Goal: Information Seeking & Learning: Learn about a topic

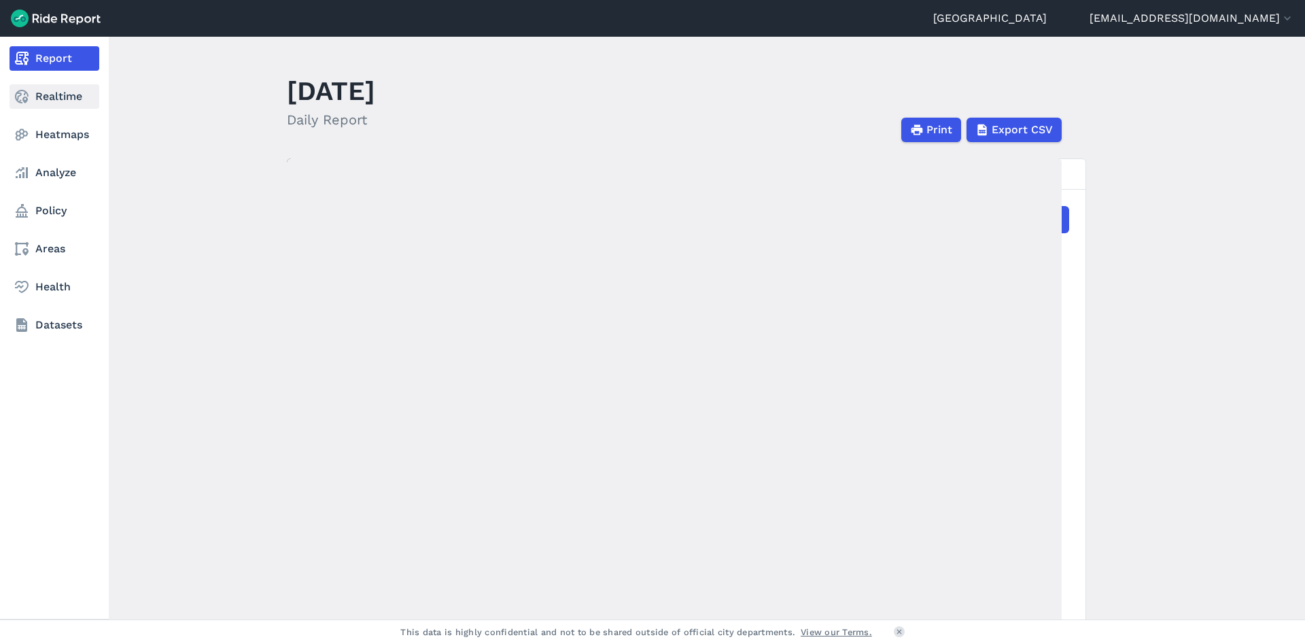
click at [37, 97] on link "Realtime" at bounding box center [55, 96] width 90 height 24
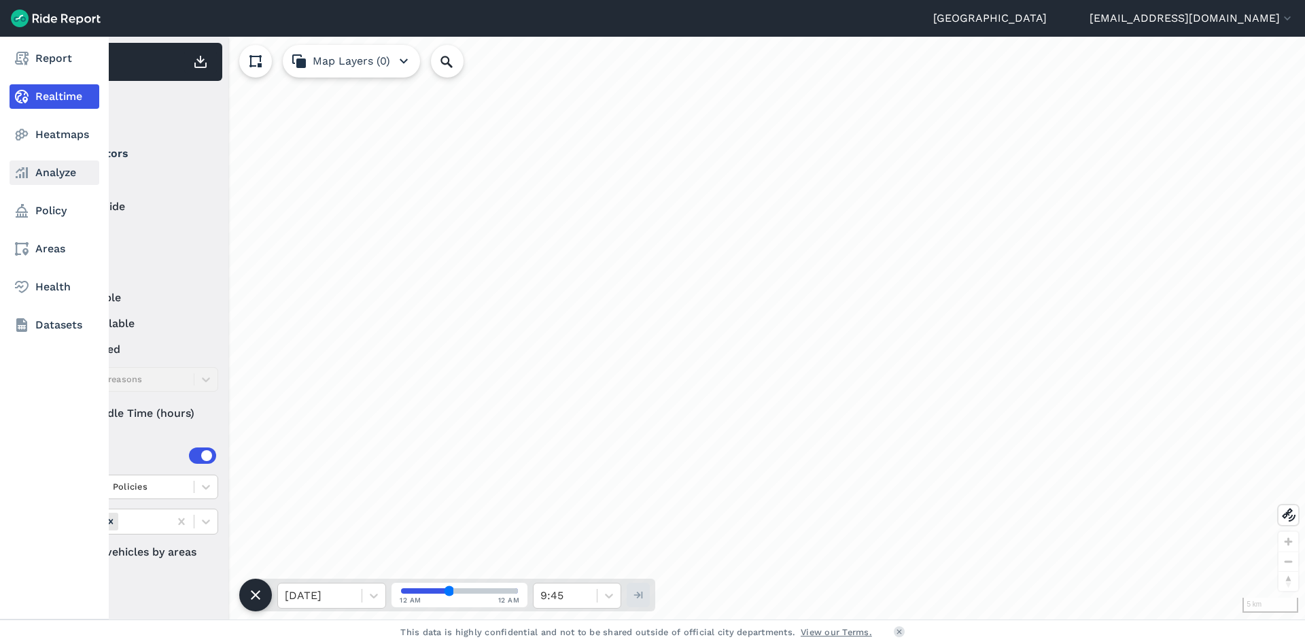
click at [71, 164] on link "Analyze" at bounding box center [55, 172] width 90 height 24
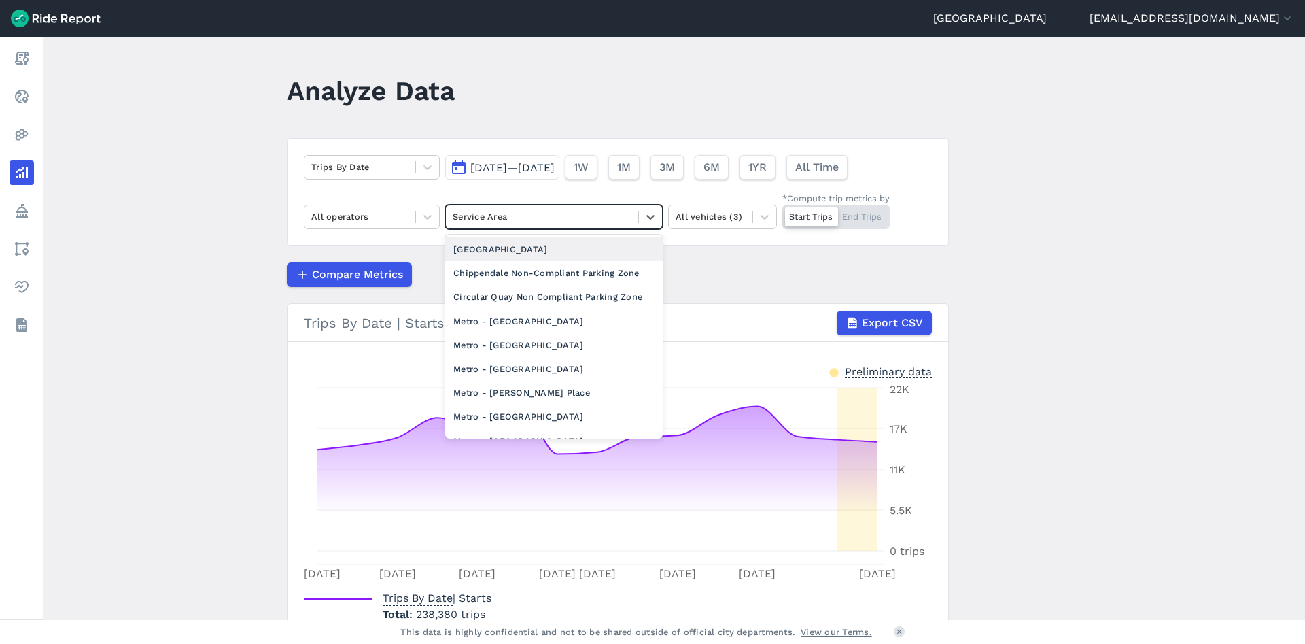
click at [627, 218] on div at bounding box center [542, 217] width 179 height 16
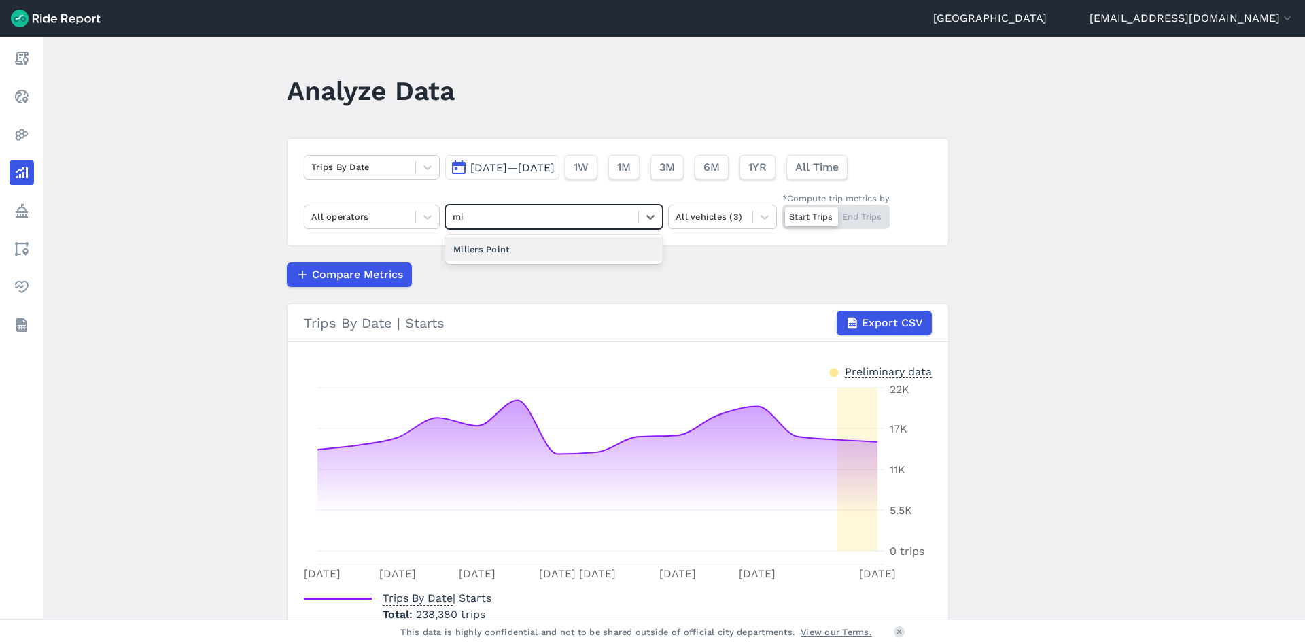
type input "mil"
click at [556, 251] on div "Millers Point" at bounding box center [554, 249] width 218 height 24
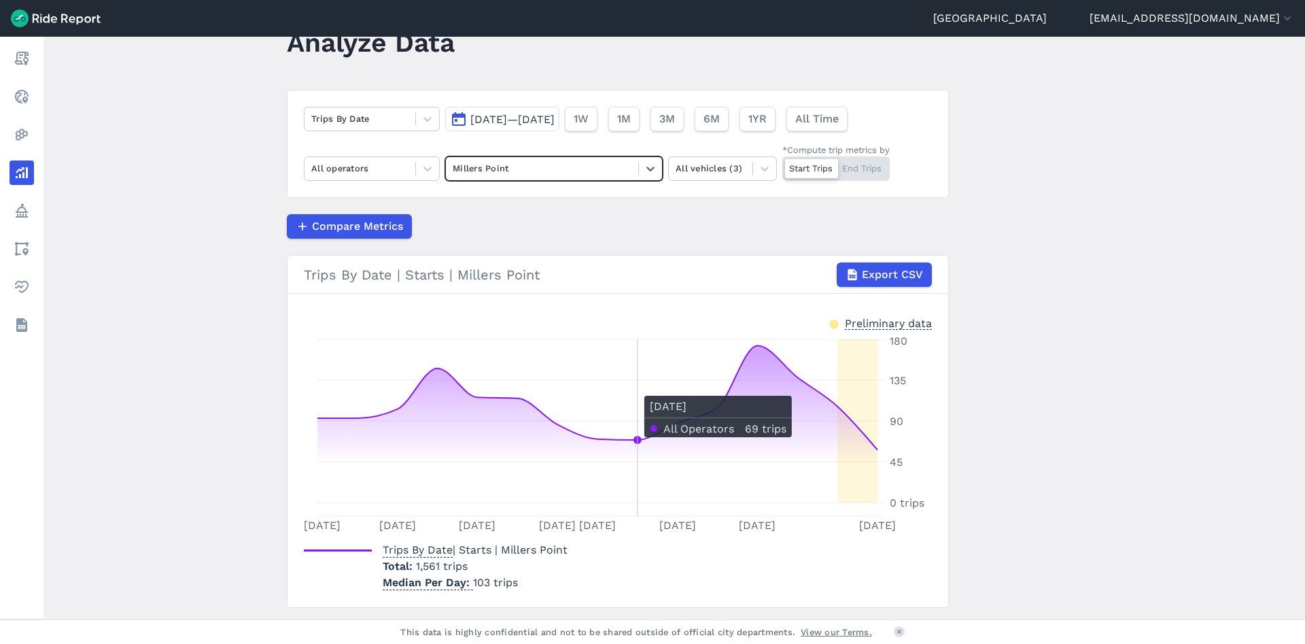
scroll to position [47, 0]
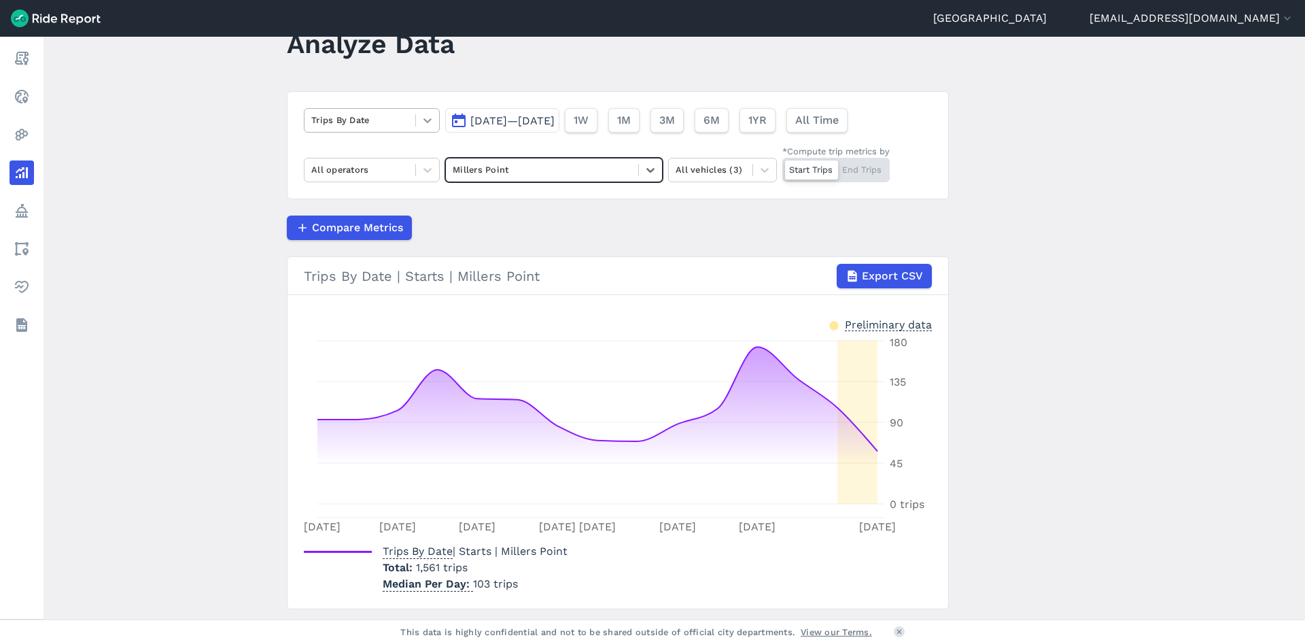
click at [426, 117] on icon at bounding box center [428, 121] width 14 height 14
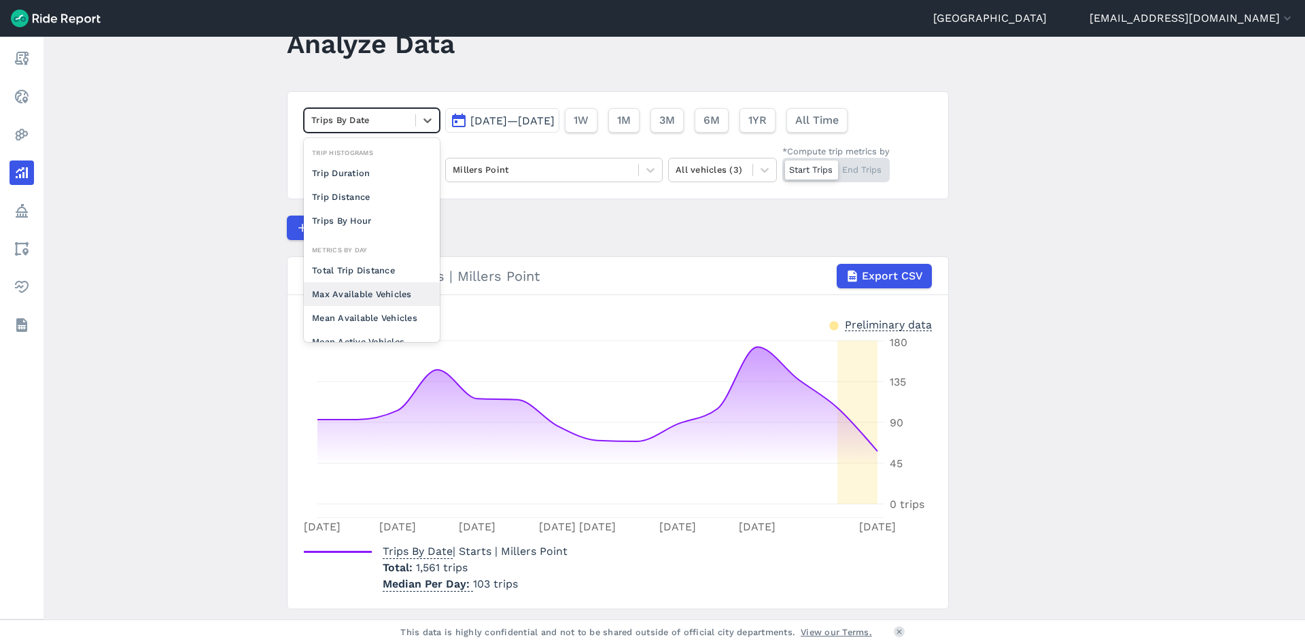
click at [372, 292] on div "Max Available Vehicles" at bounding box center [372, 294] width 136 height 24
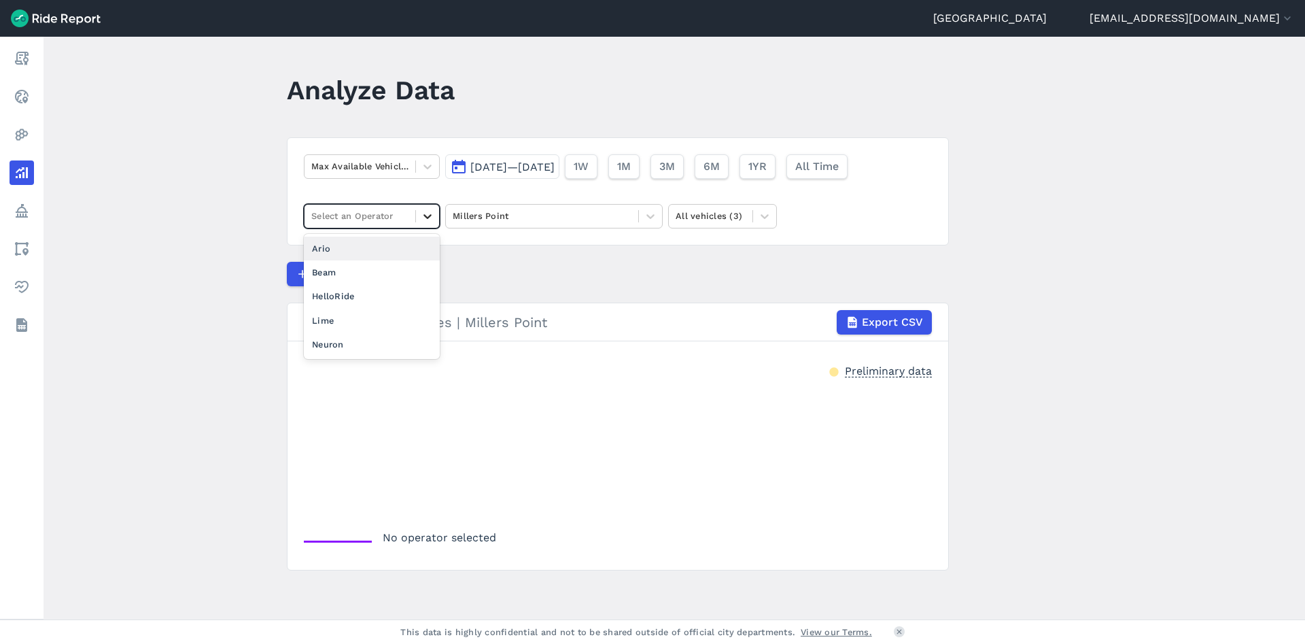
click at [426, 221] on icon at bounding box center [428, 216] width 14 height 14
click at [359, 311] on div "Lime" at bounding box center [372, 321] width 136 height 24
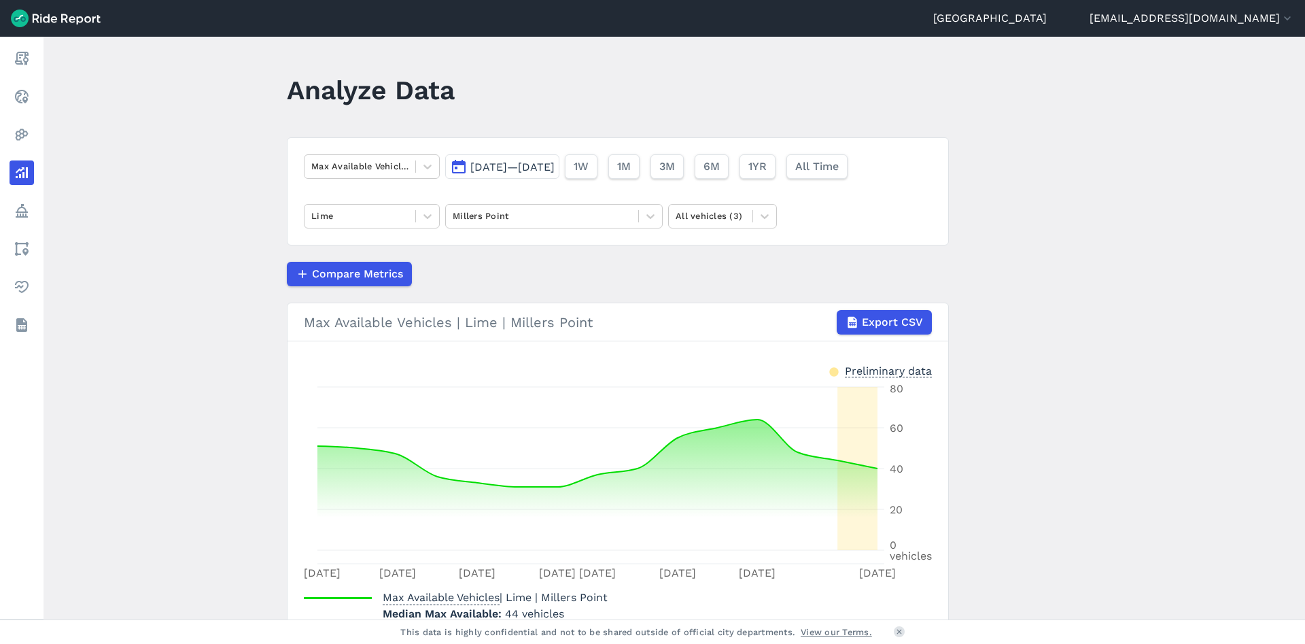
click at [539, 165] on span "[DATE]—[DATE]" at bounding box center [513, 166] width 84 height 13
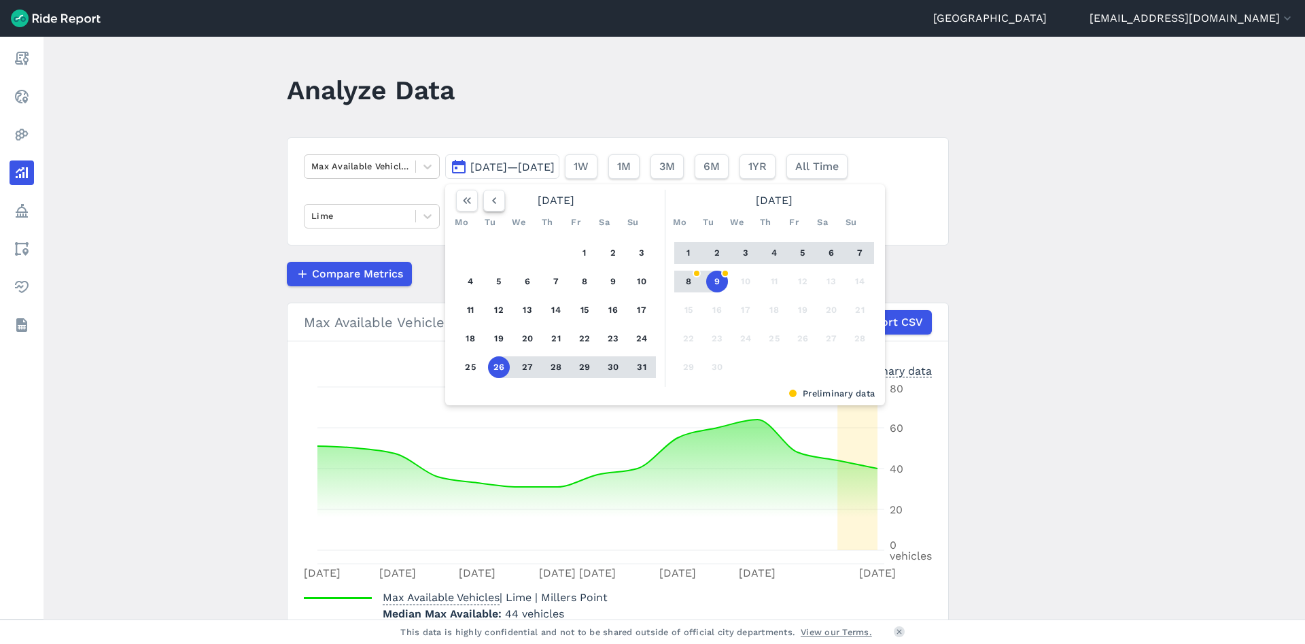
click at [490, 206] on icon "button" at bounding box center [495, 201] width 14 height 14
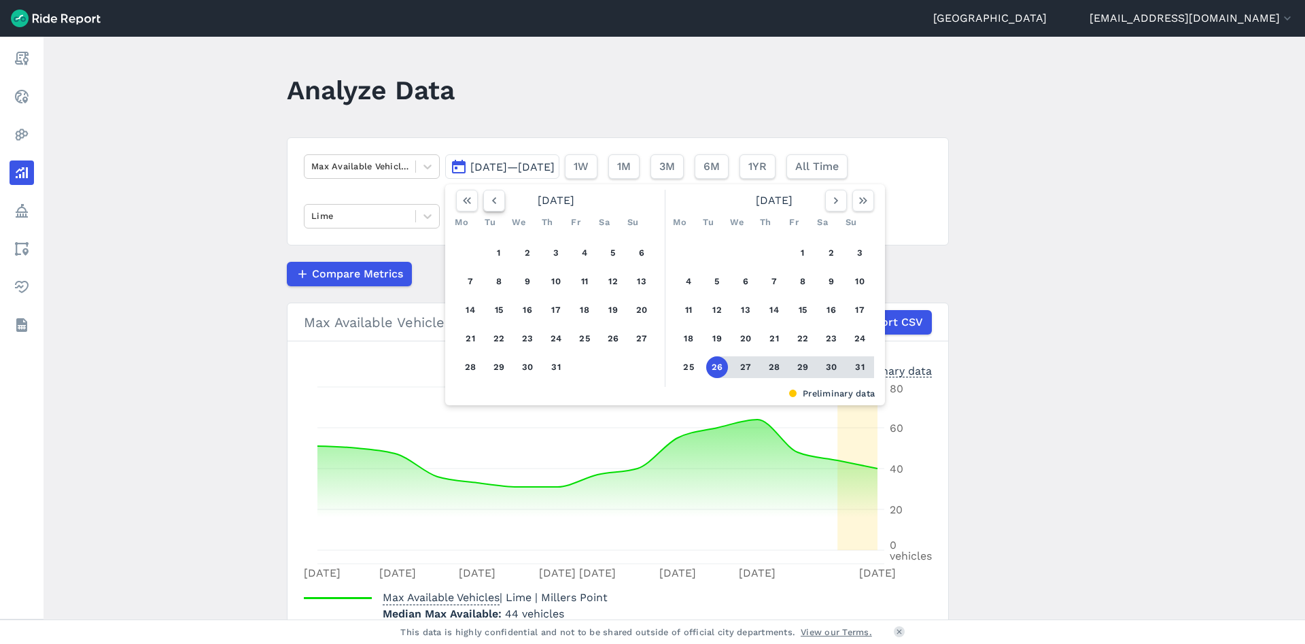
click at [490, 206] on icon "button" at bounding box center [495, 201] width 14 height 14
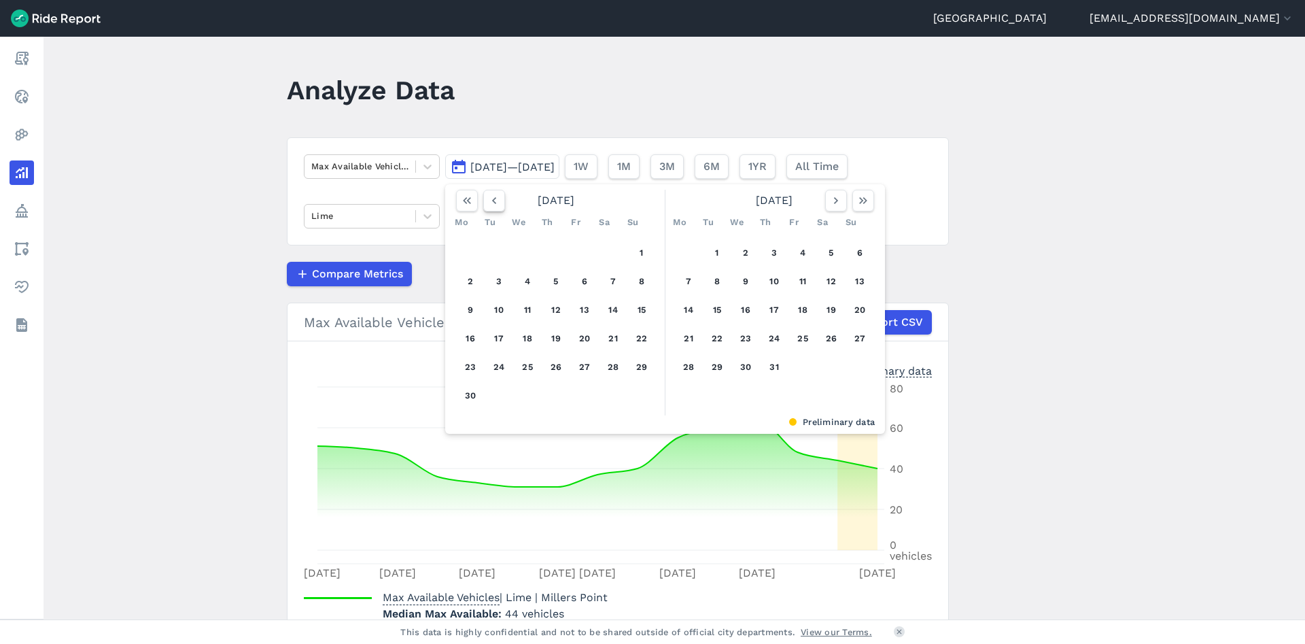
click at [490, 206] on icon "button" at bounding box center [495, 201] width 14 height 14
click at [609, 252] on button "1" at bounding box center [613, 253] width 22 height 22
click at [830, 204] on icon "button" at bounding box center [837, 201] width 14 height 14
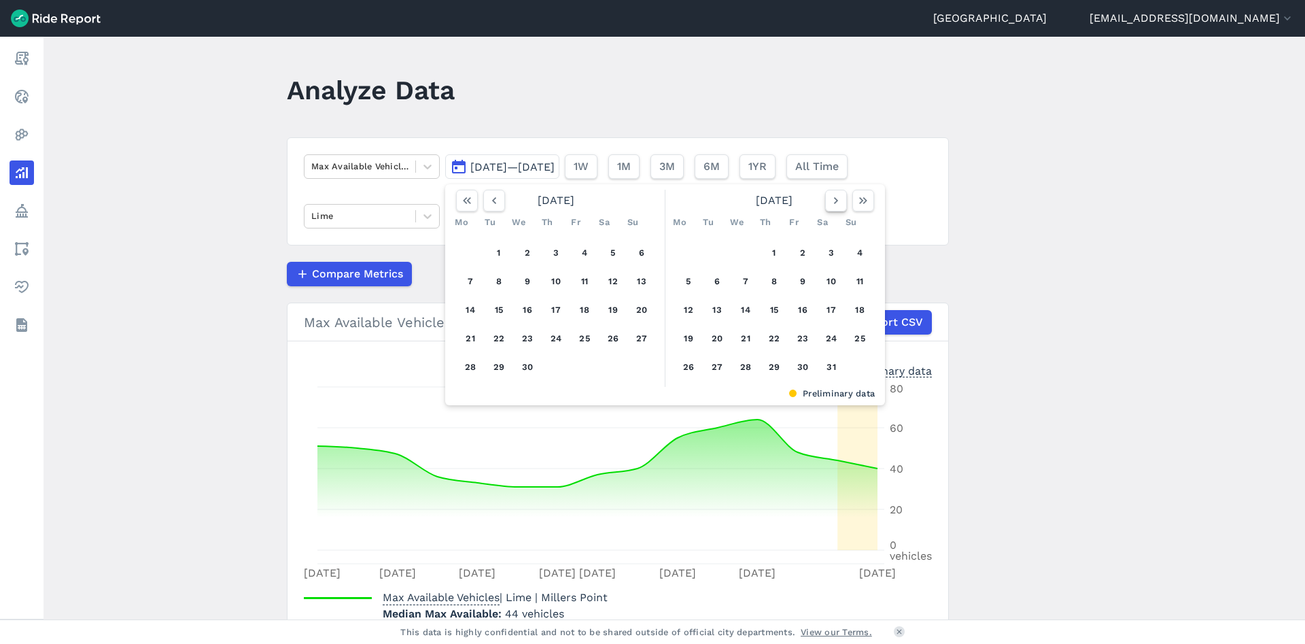
click at [830, 204] on icon "button" at bounding box center [837, 201] width 14 height 14
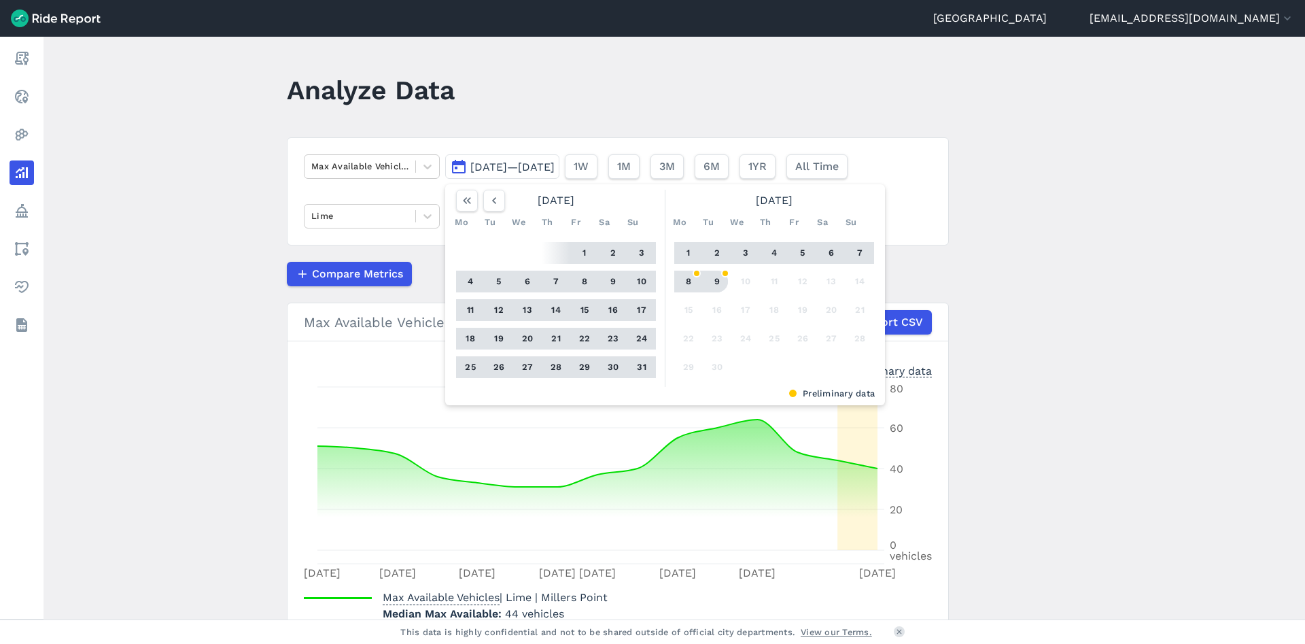
click at [715, 275] on button "9" at bounding box center [717, 282] width 22 height 22
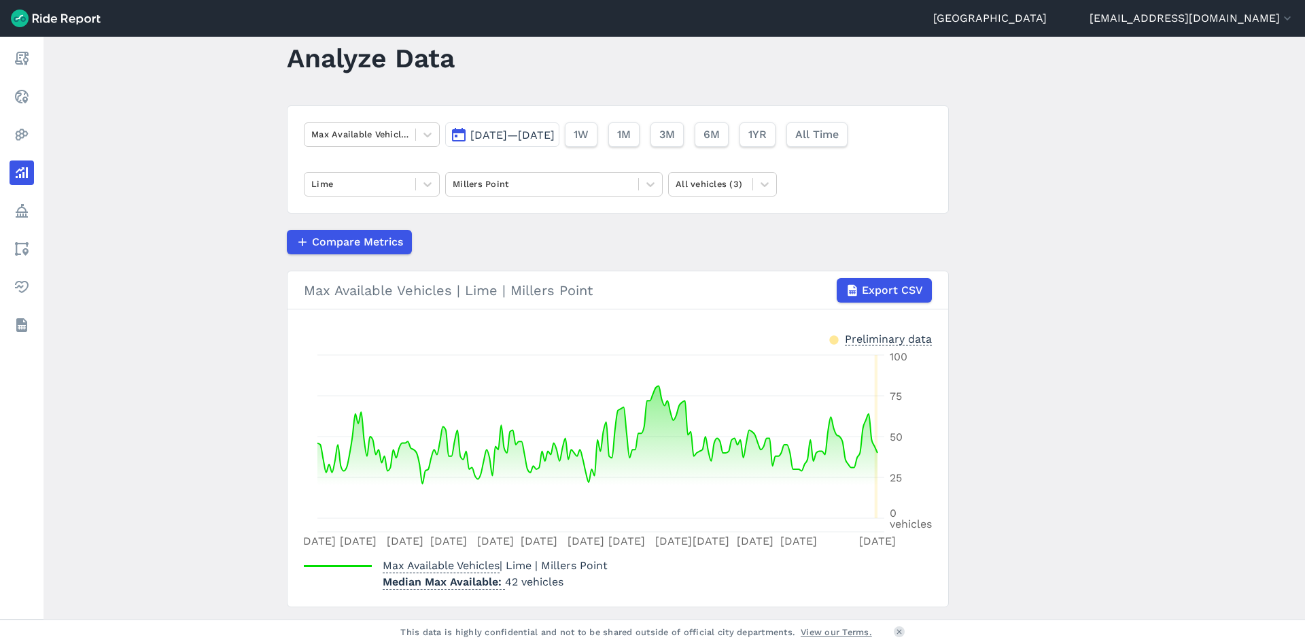
scroll to position [69, 0]
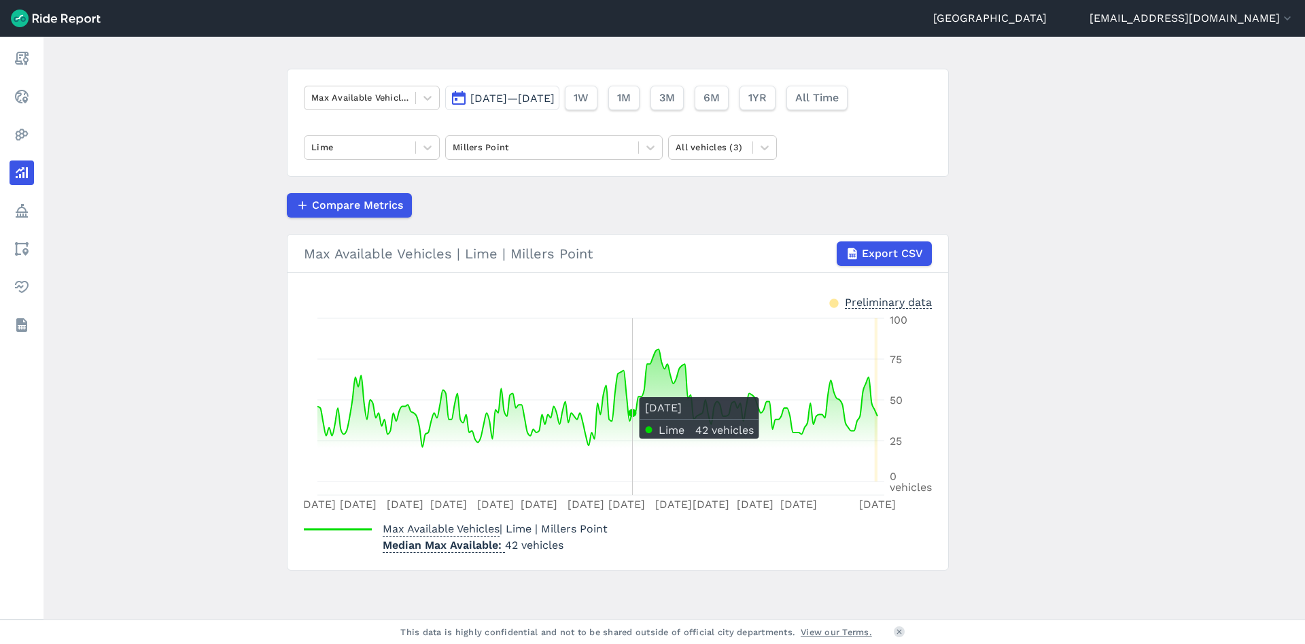
click at [1089, 432] on main "Analyze Data Max Available Vehicles [DATE]—[DATE] 1W 1M 3M 6M 1YR All Time Lime…" at bounding box center [675, 328] width 1262 height 583
click at [669, 388] on icon at bounding box center [598, 415] width 560 height 132
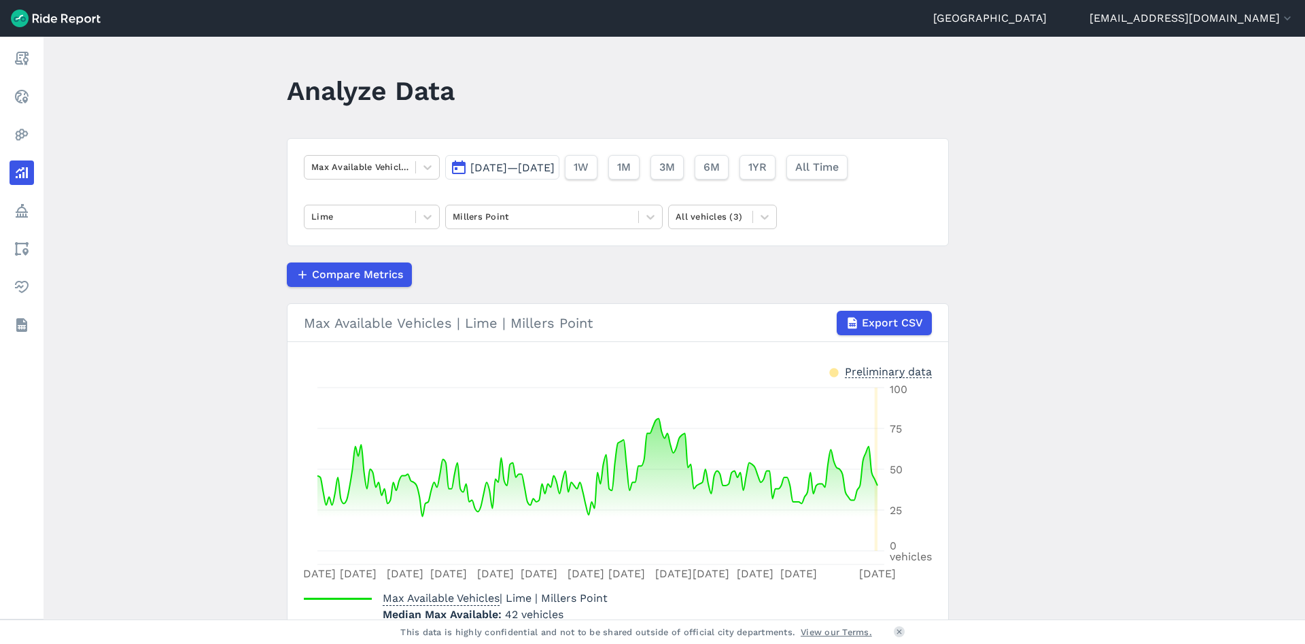
scroll to position [1, 0]
click at [518, 176] on button "[DATE]—[DATE]" at bounding box center [502, 166] width 114 height 24
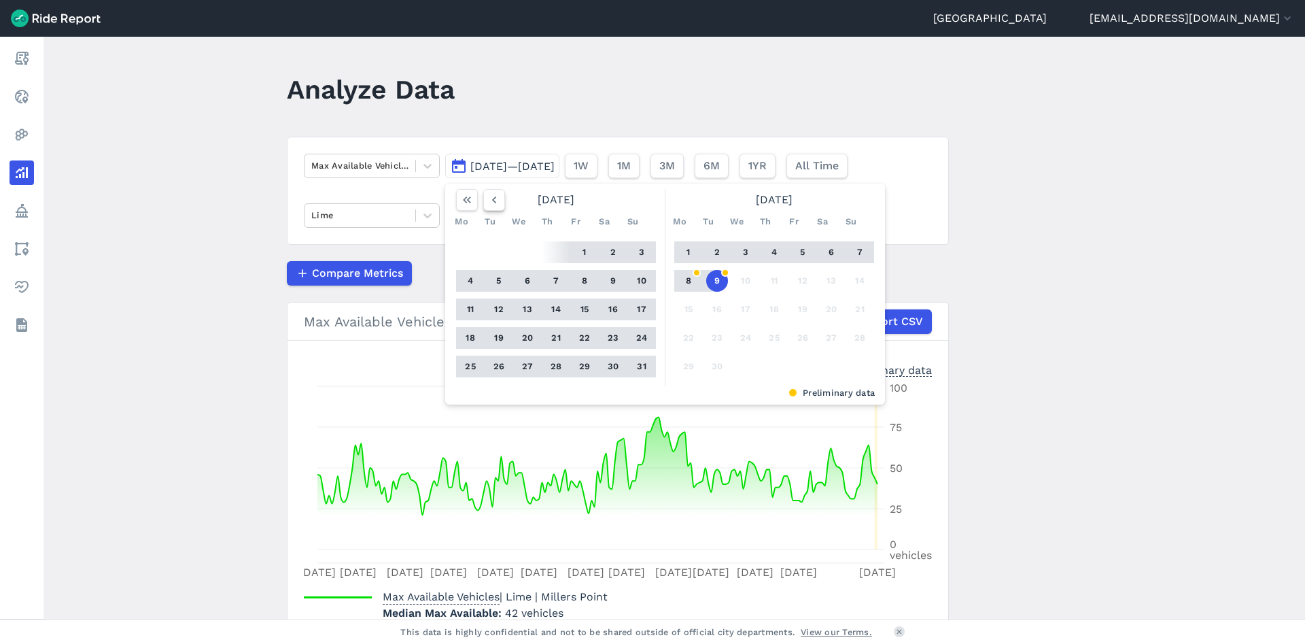
click at [495, 197] on icon "button" at bounding box center [495, 200] width 14 height 14
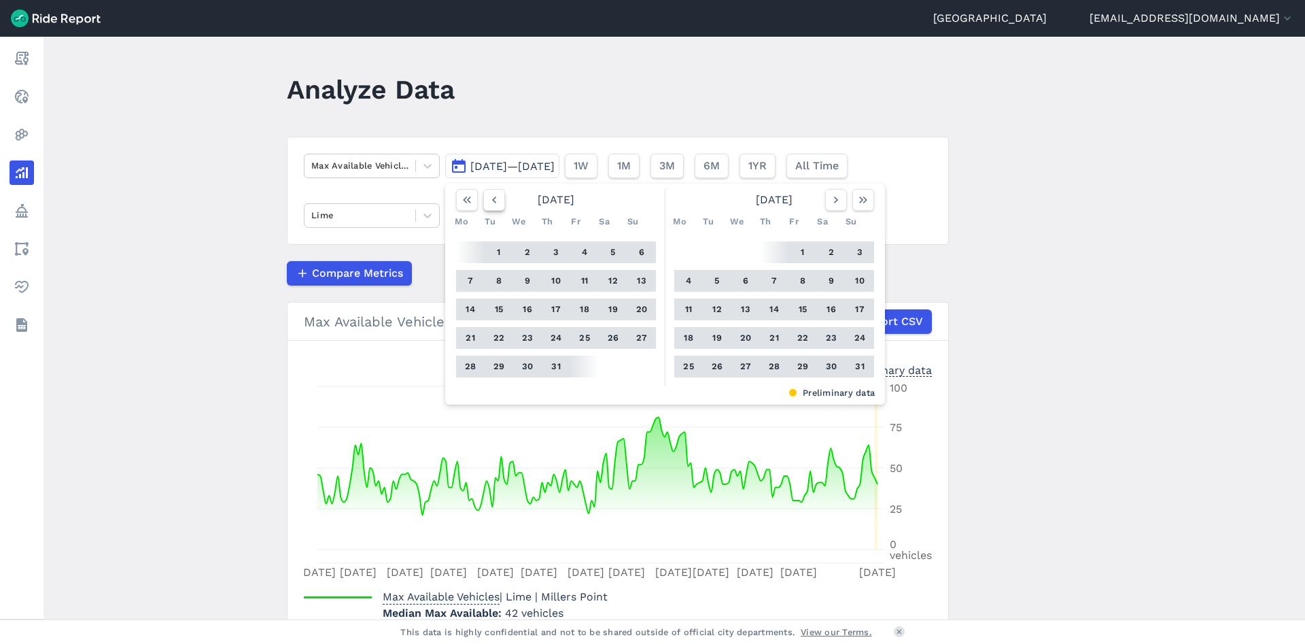
click at [495, 197] on icon "button" at bounding box center [495, 200] width 14 height 14
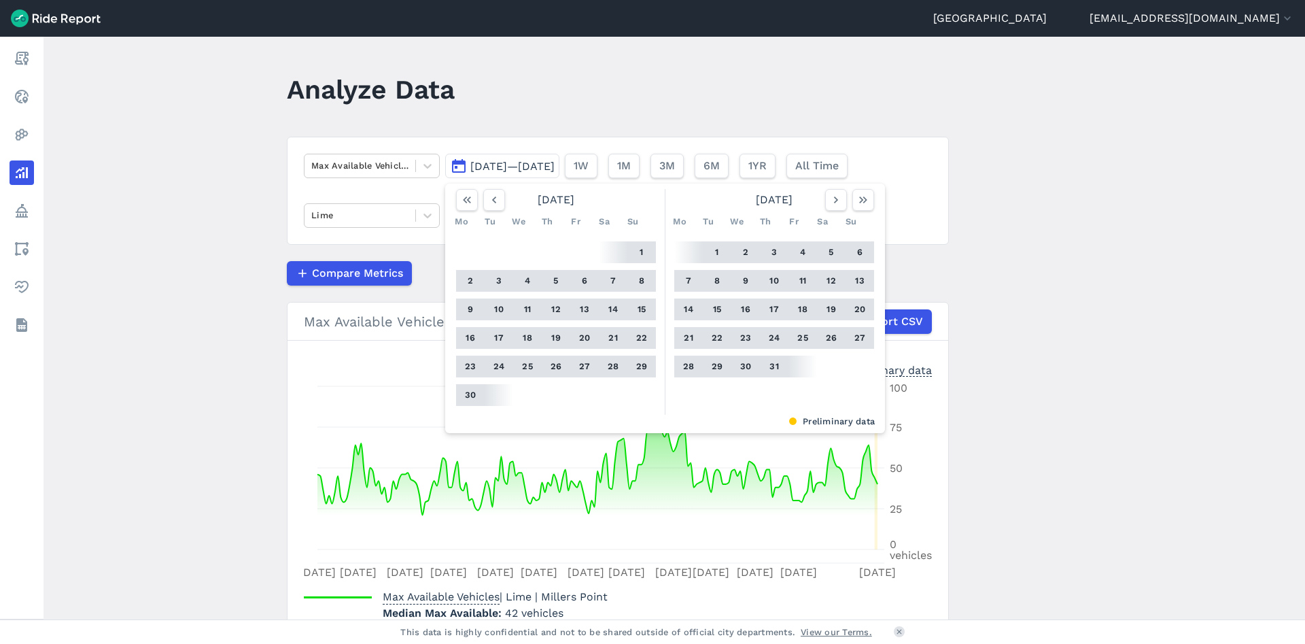
click at [647, 253] on button "1" at bounding box center [642, 252] width 22 height 22
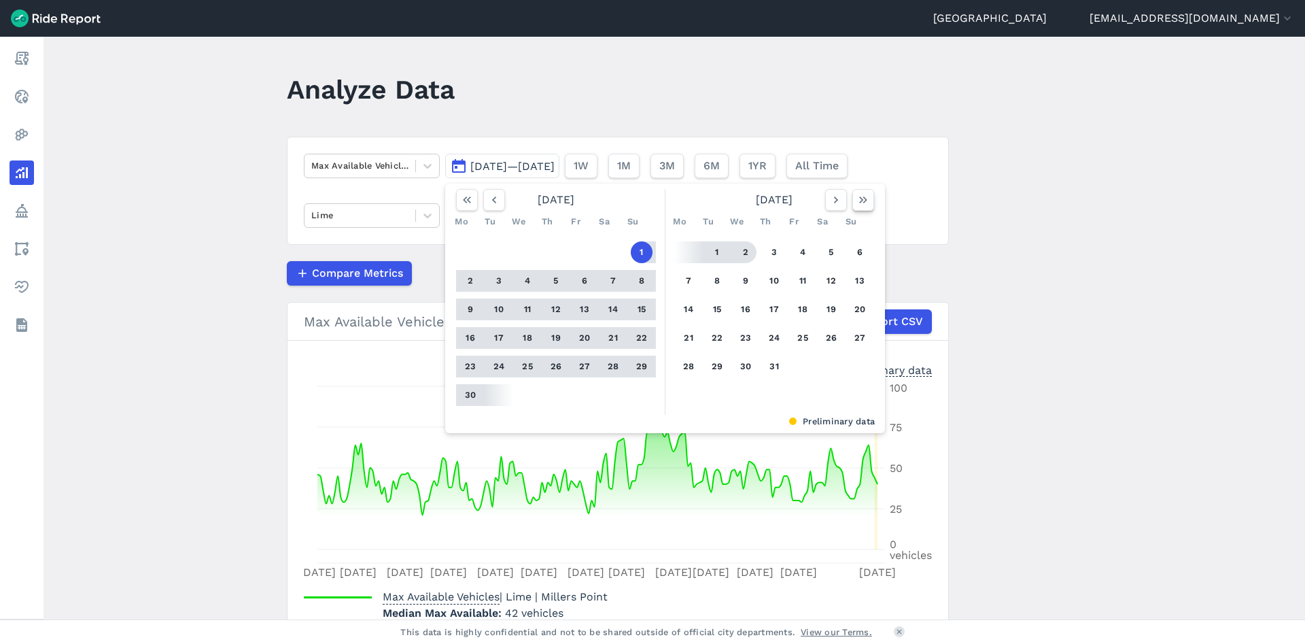
click at [866, 200] on icon "button" at bounding box center [864, 200] width 14 height 14
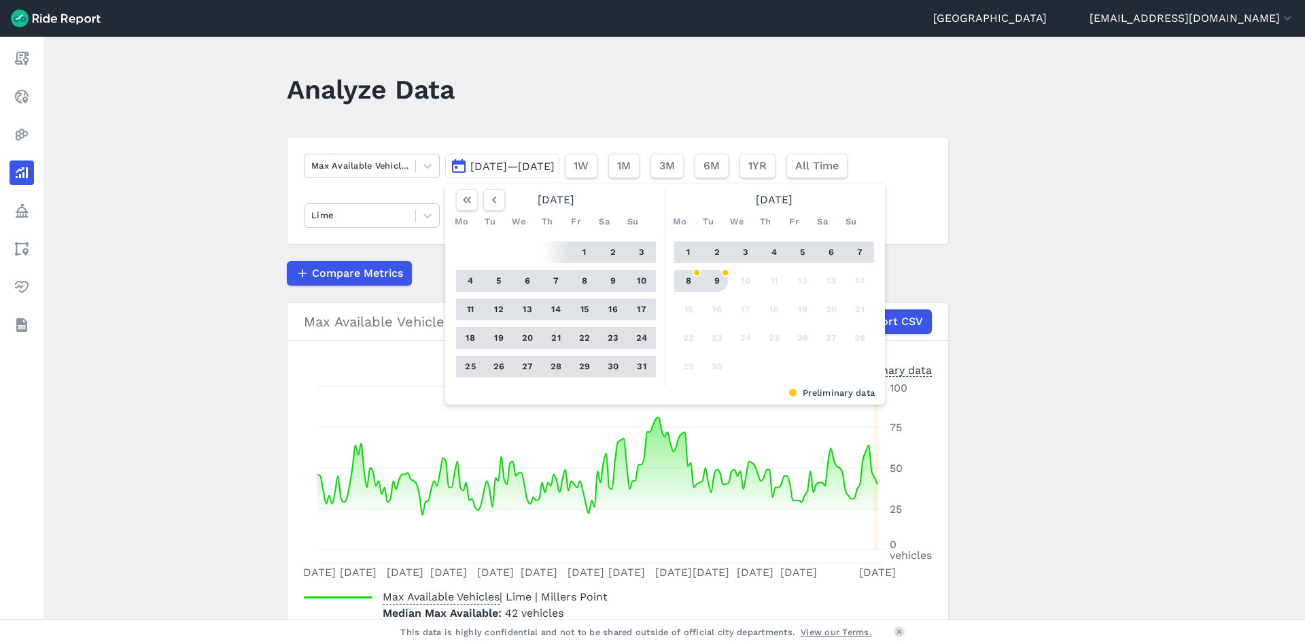
click at [717, 276] on button "9" at bounding box center [717, 281] width 22 height 22
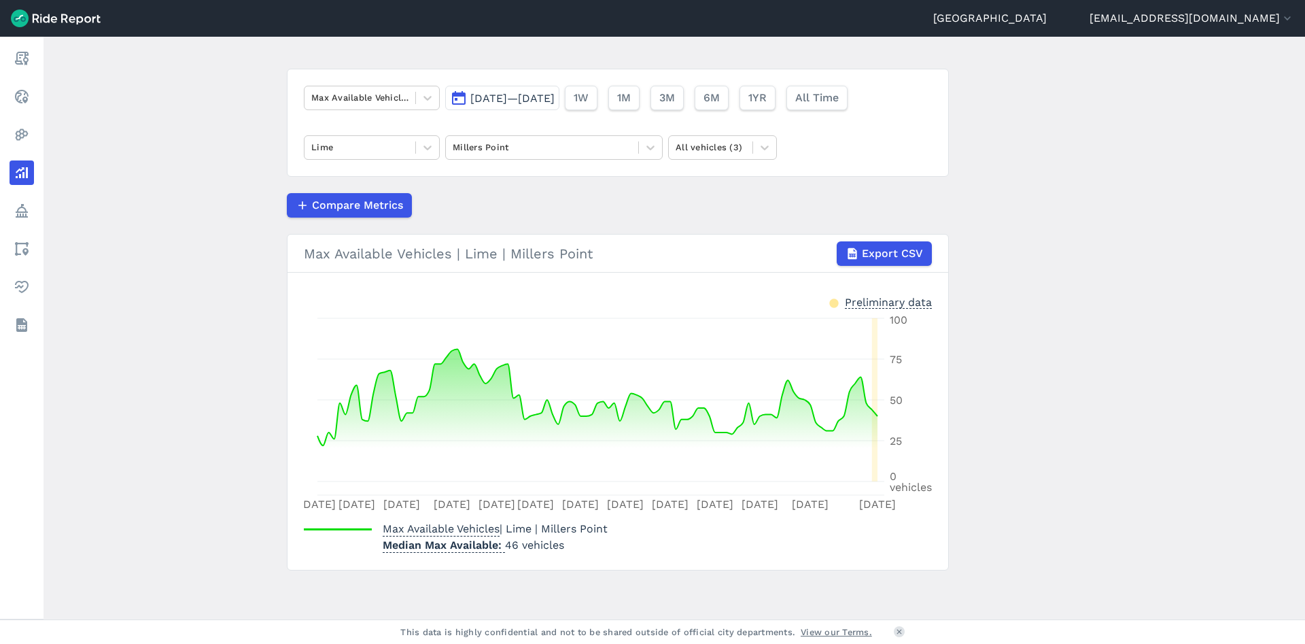
scroll to position [27, 0]
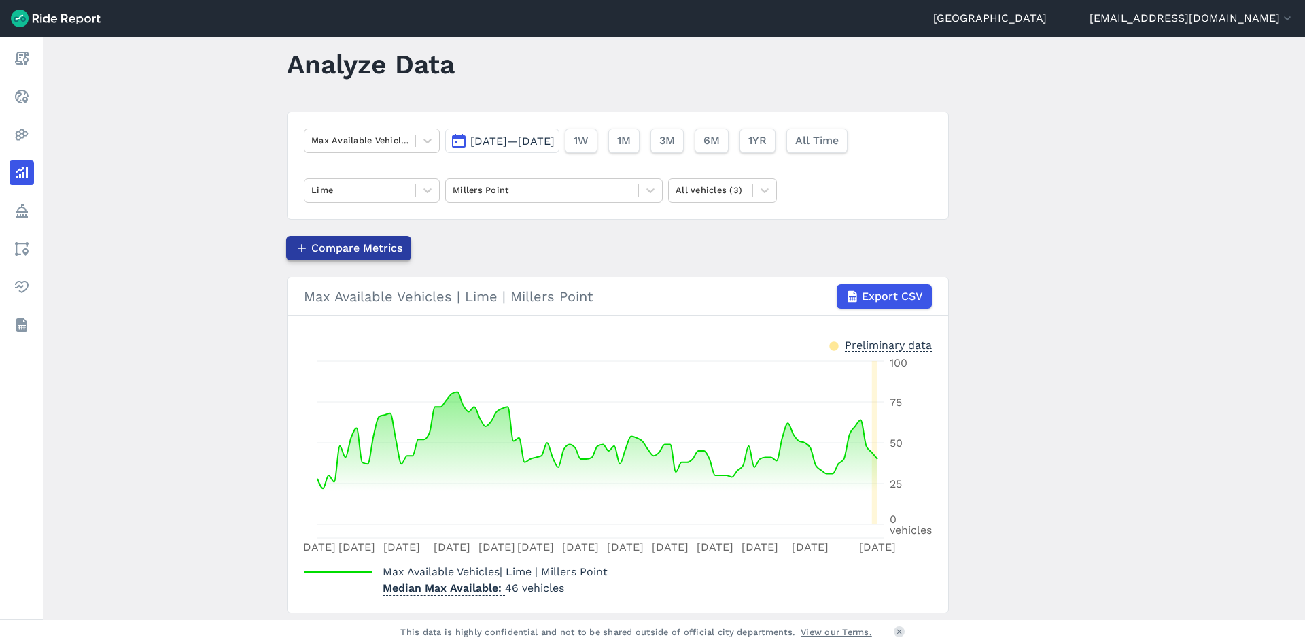
click at [381, 257] on button "Compare Metrics" at bounding box center [348, 248] width 125 height 24
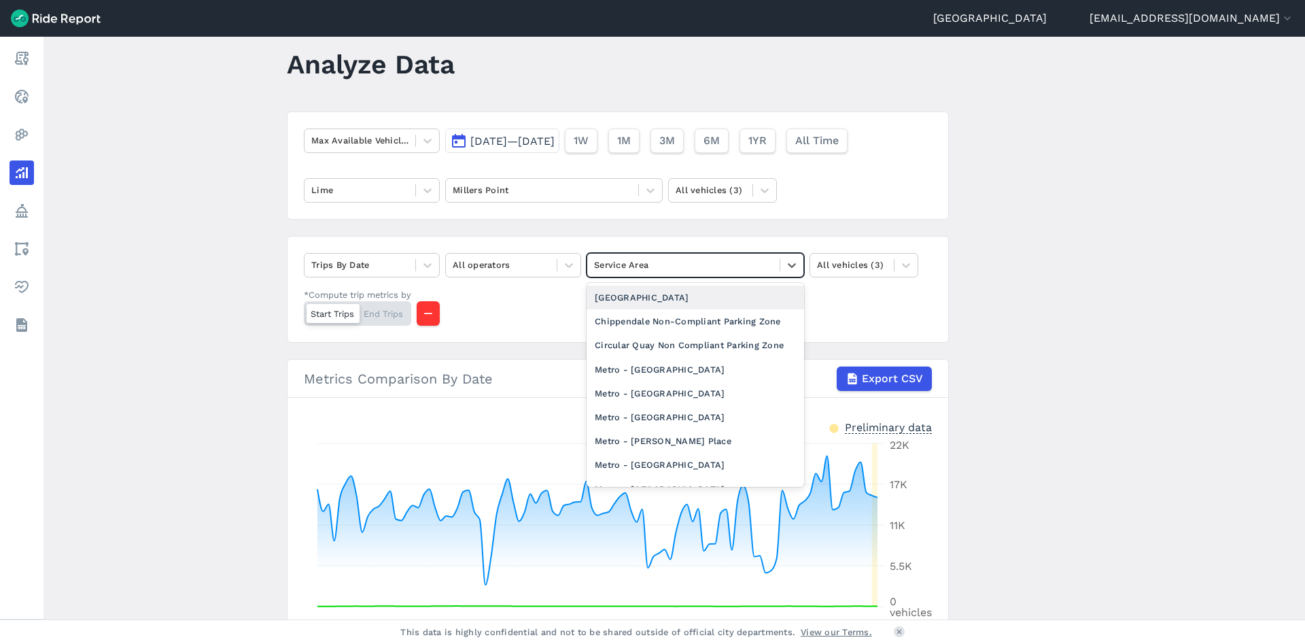
click at [633, 266] on div at bounding box center [683, 265] width 179 height 16
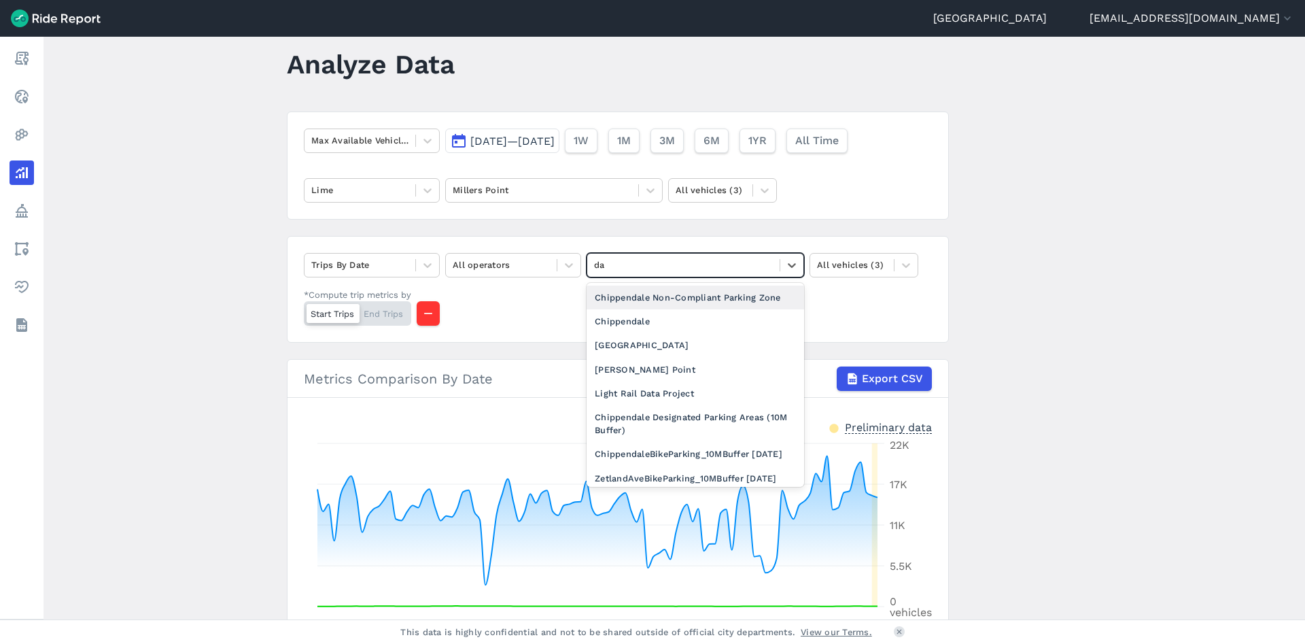
type input "daw"
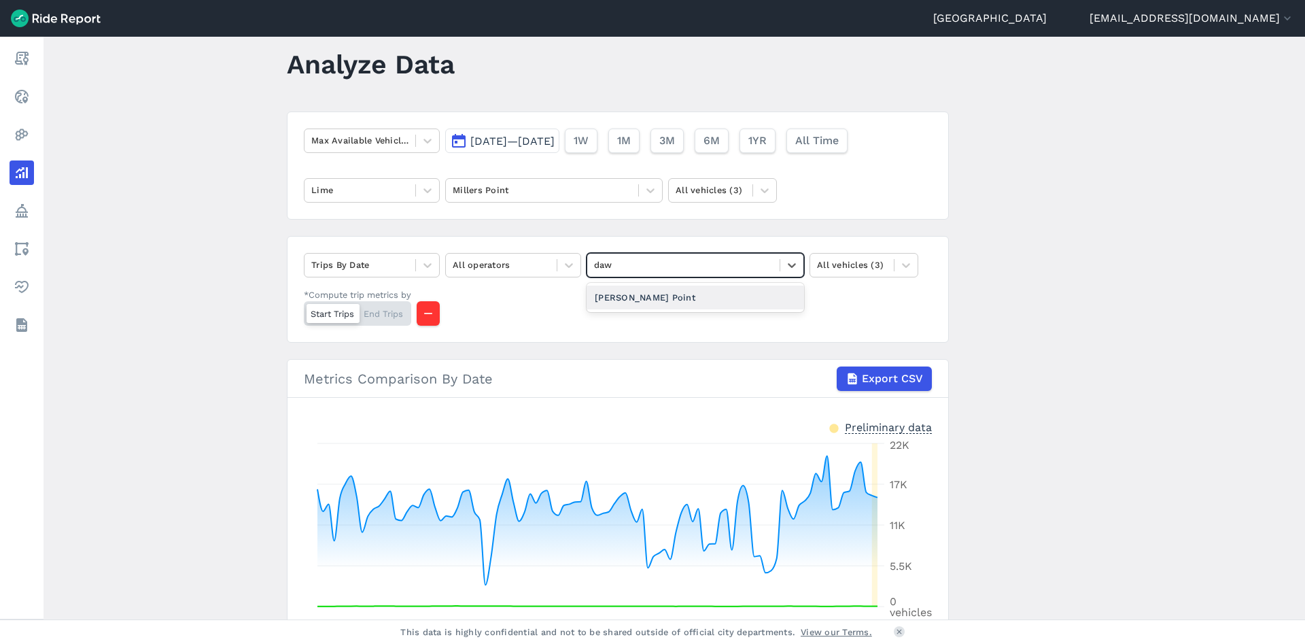
click at [647, 303] on div "[PERSON_NAME] Point" at bounding box center [696, 298] width 218 height 24
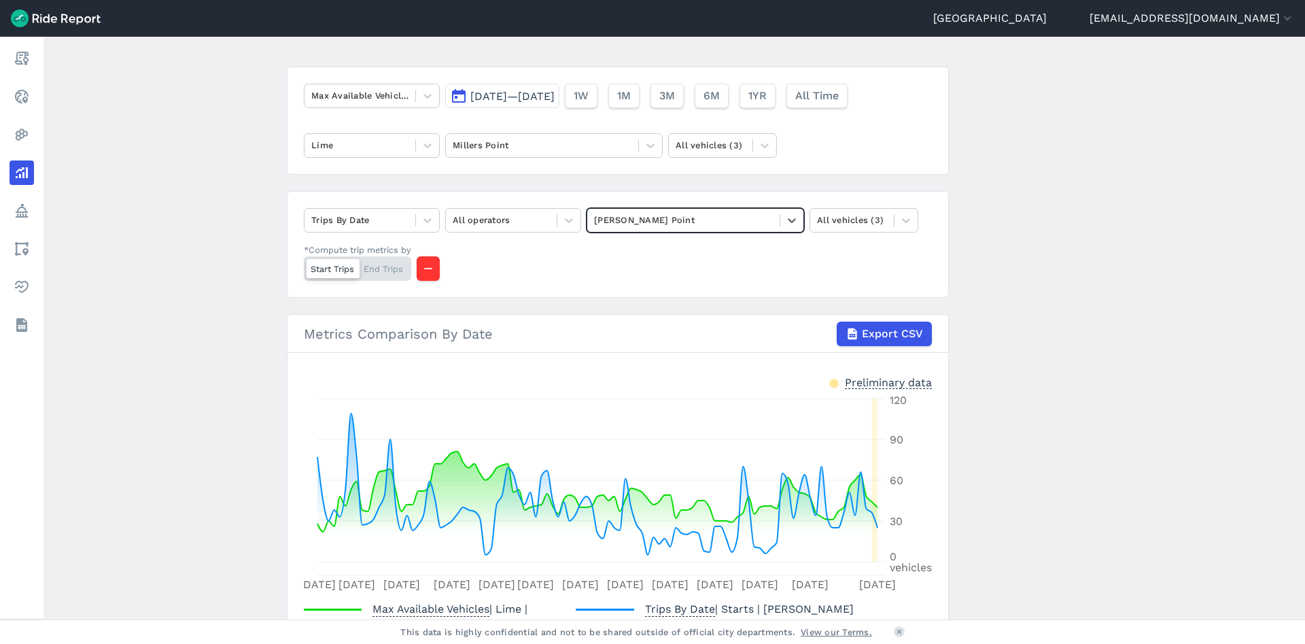
scroll to position [71, 0]
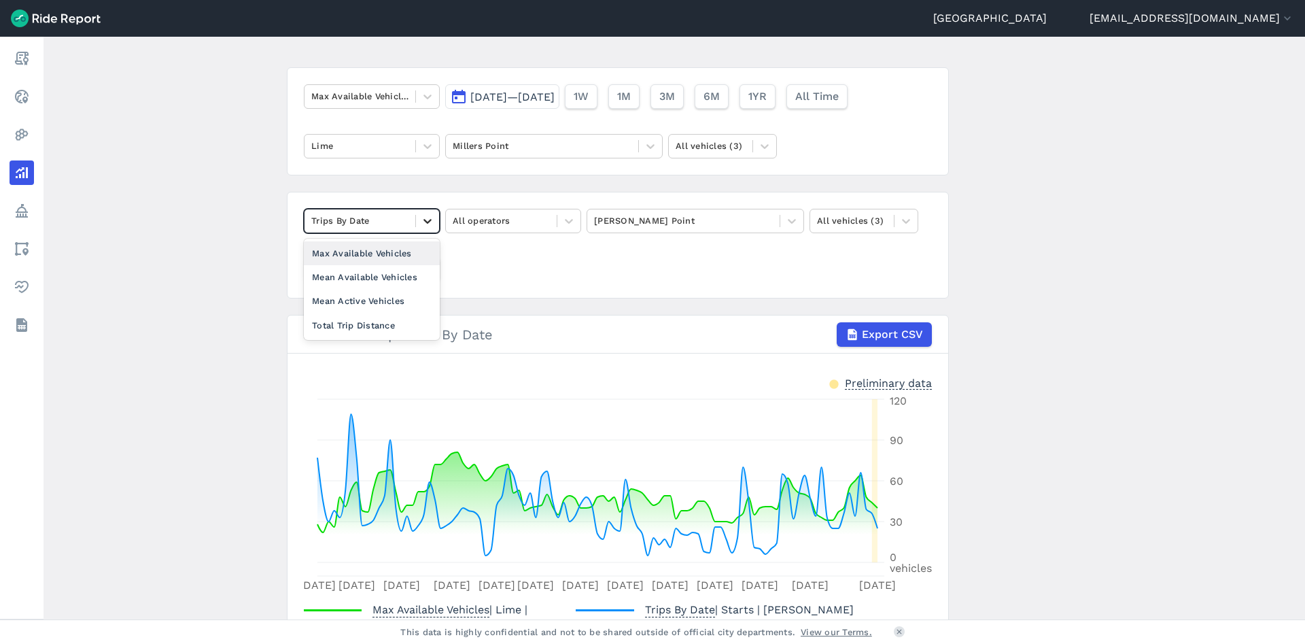
click at [424, 218] on icon at bounding box center [428, 221] width 14 height 14
click at [392, 251] on div "Max Available Vehicles" at bounding box center [372, 253] width 136 height 24
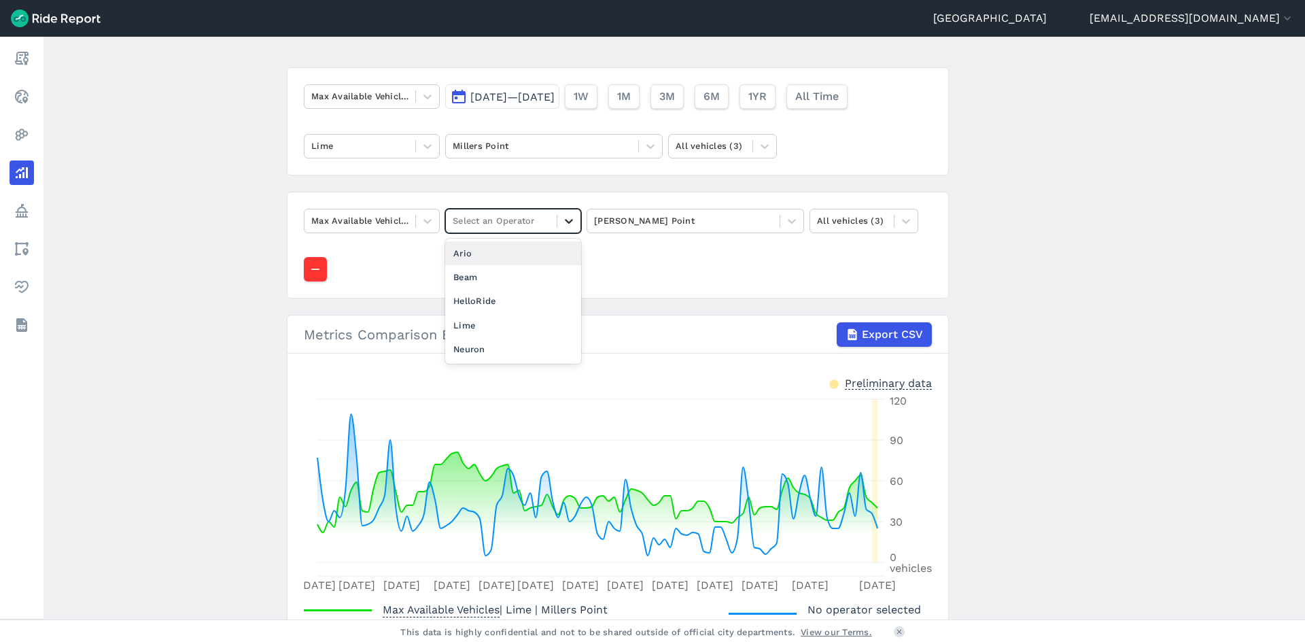
click at [565, 220] on icon at bounding box center [569, 221] width 8 height 5
click at [485, 320] on div "Lime" at bounding box center [513, 325] width 136 height 24
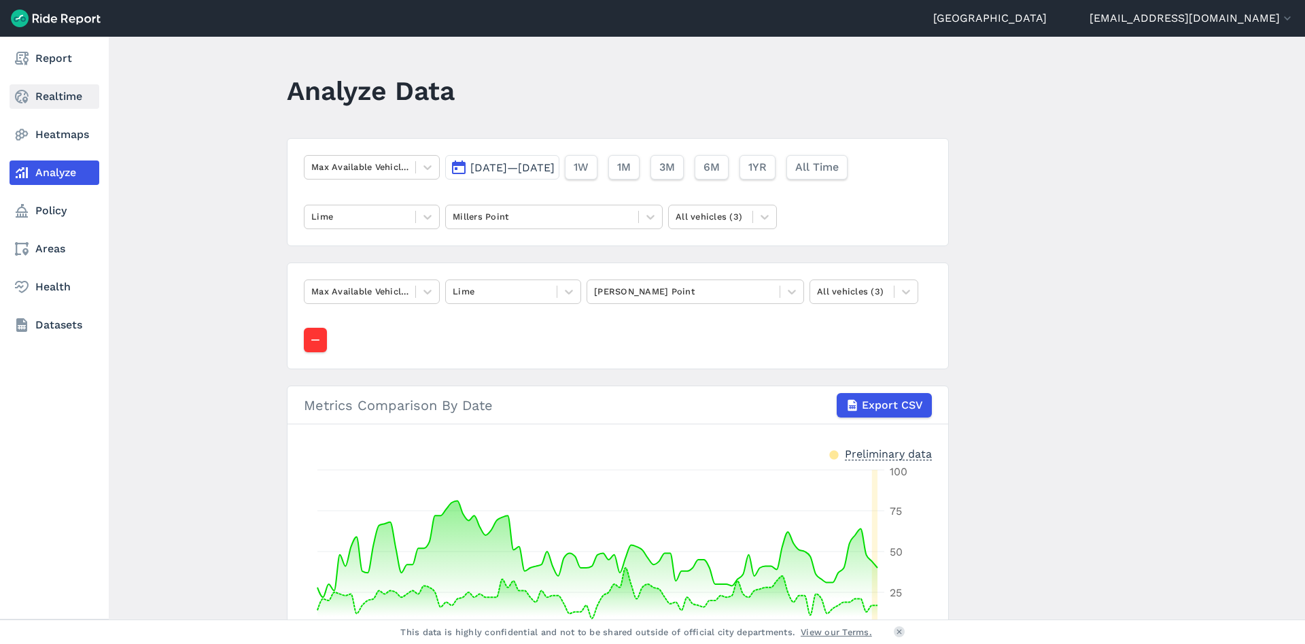
click at [67, 98] on link "Realtime" at bounding box center [55, 96] width 90 height 24
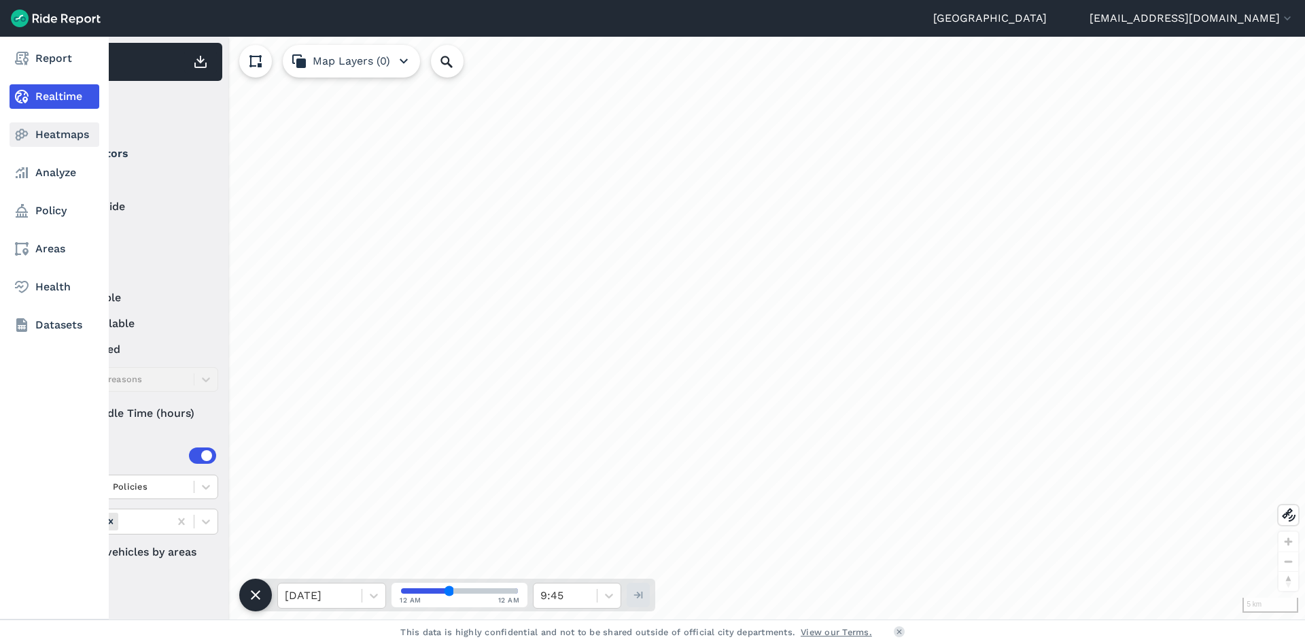
click at [73, 125] on link "Heatmaps" at bounding box center [55, 134] width 90 height 24
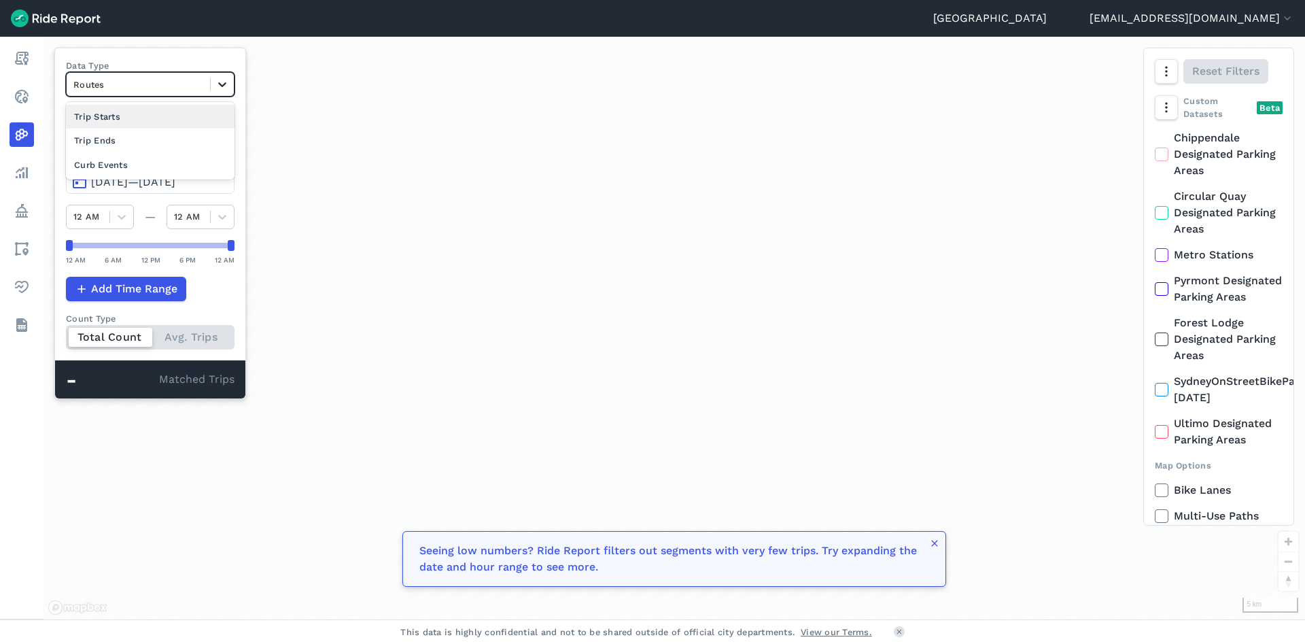
click at [222, 78] on icon at bounding box center [223, 85] width 14 height 14
click at [154, 160] on div "Curb Events" at bounding box center [150, 165] width 169 height 24
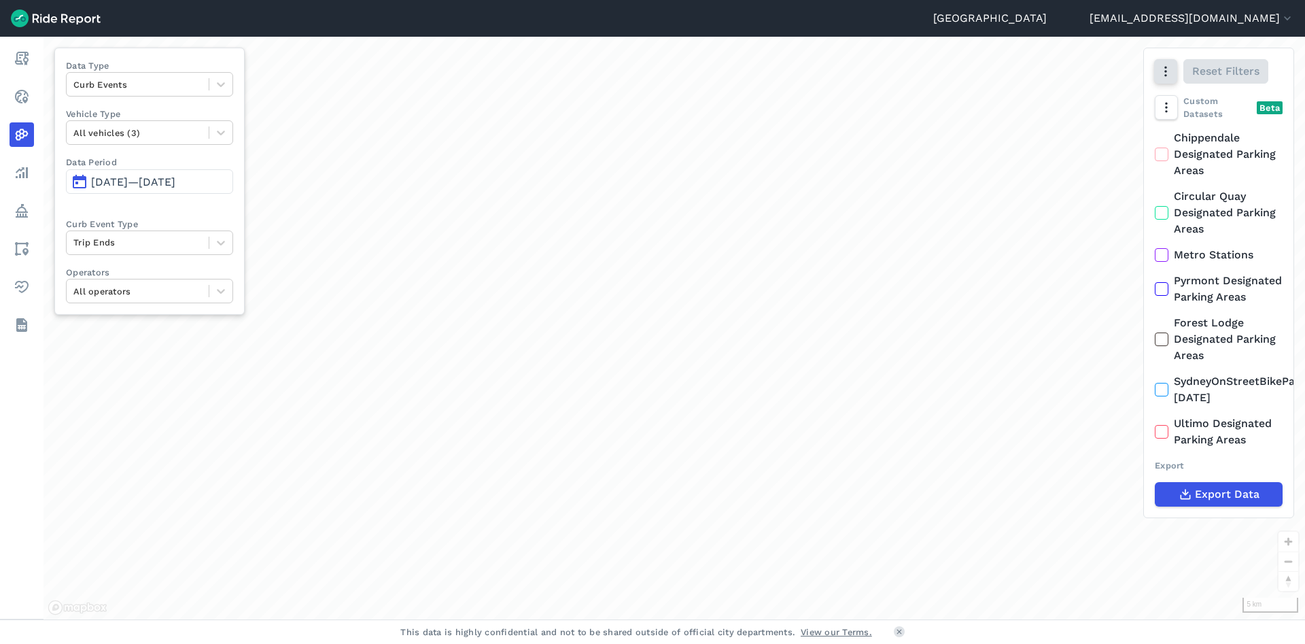
click at [1172, 66] on icon "button" at bounding box center [1166, 72] width 14 height 14
click at [1102, 216] on label "Heatmap" at bounding box center [1096, 215] width 80 height 29
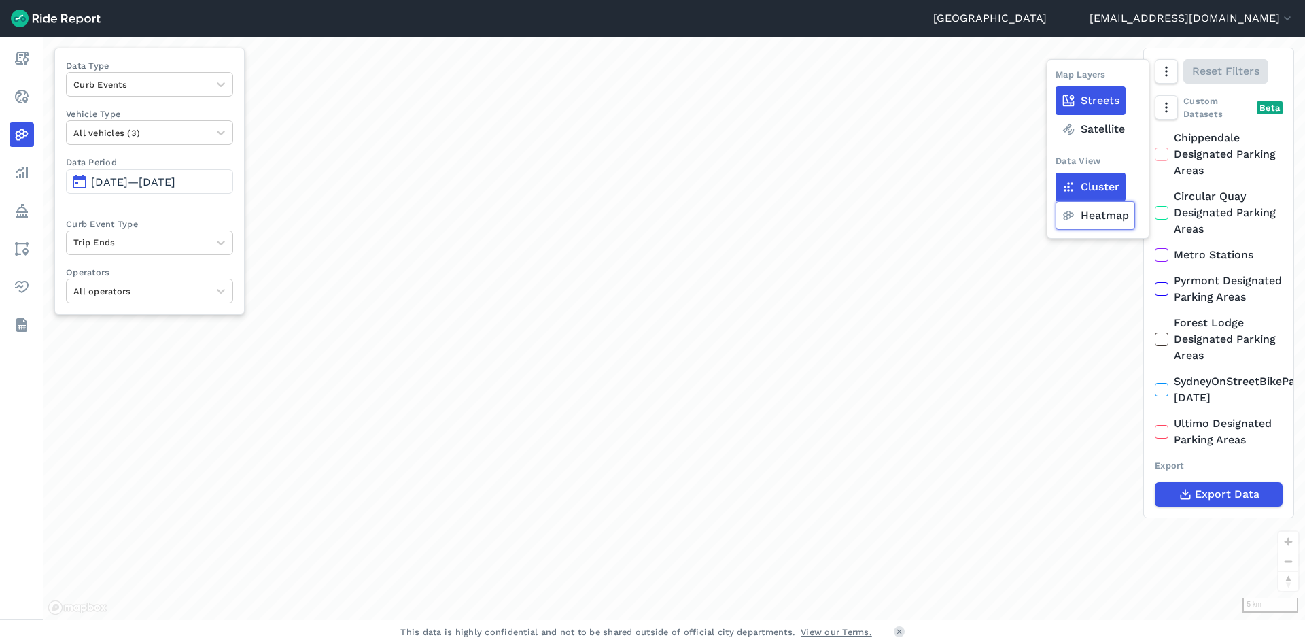
click at [1056, 77] on input "Heatmap" at bounding box center [1056, 72] width 0 height 9
